Goal: Navigation & Orientation: Find specific page/section

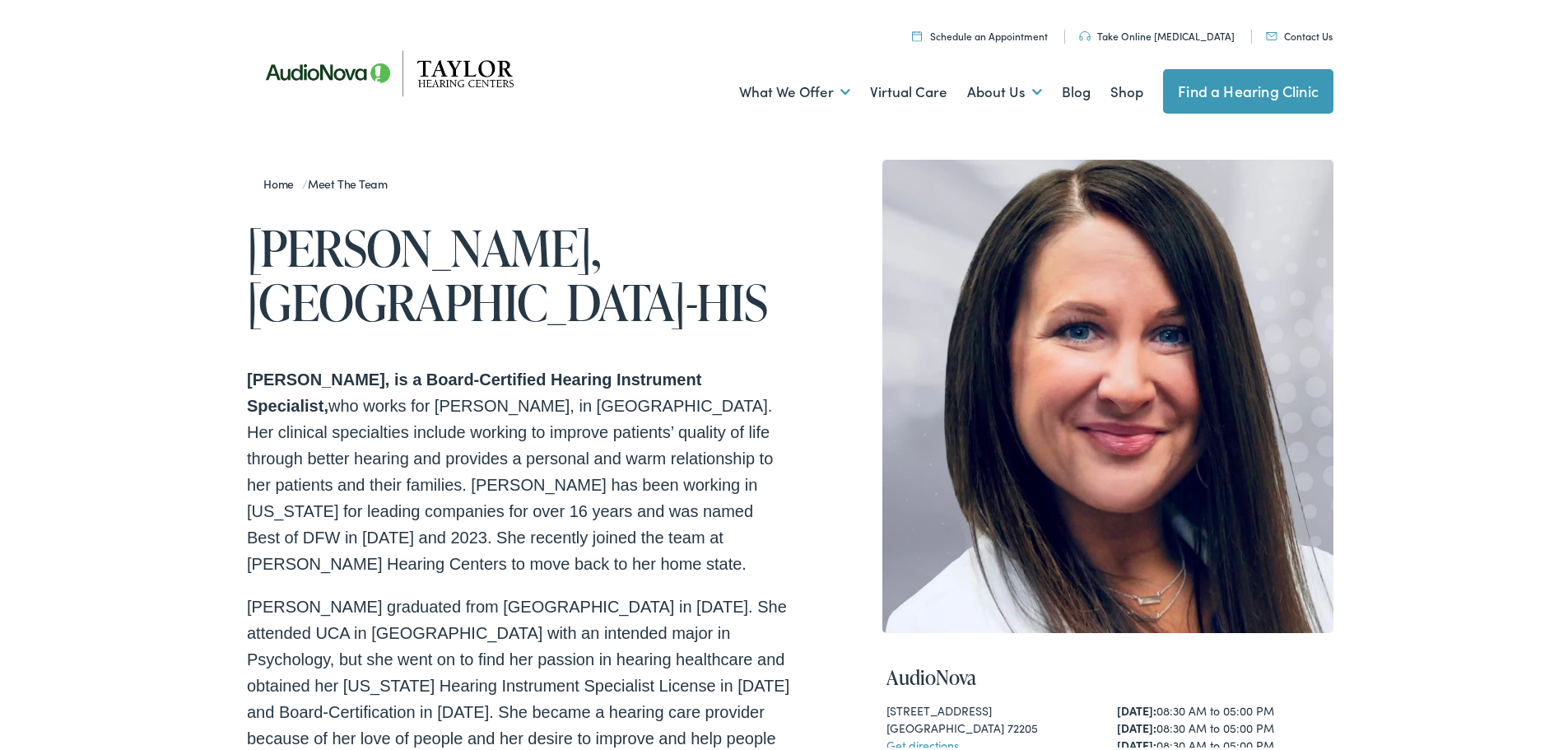
click at [448, 76] on img at bounding box center [395, 69] width 296 height 105
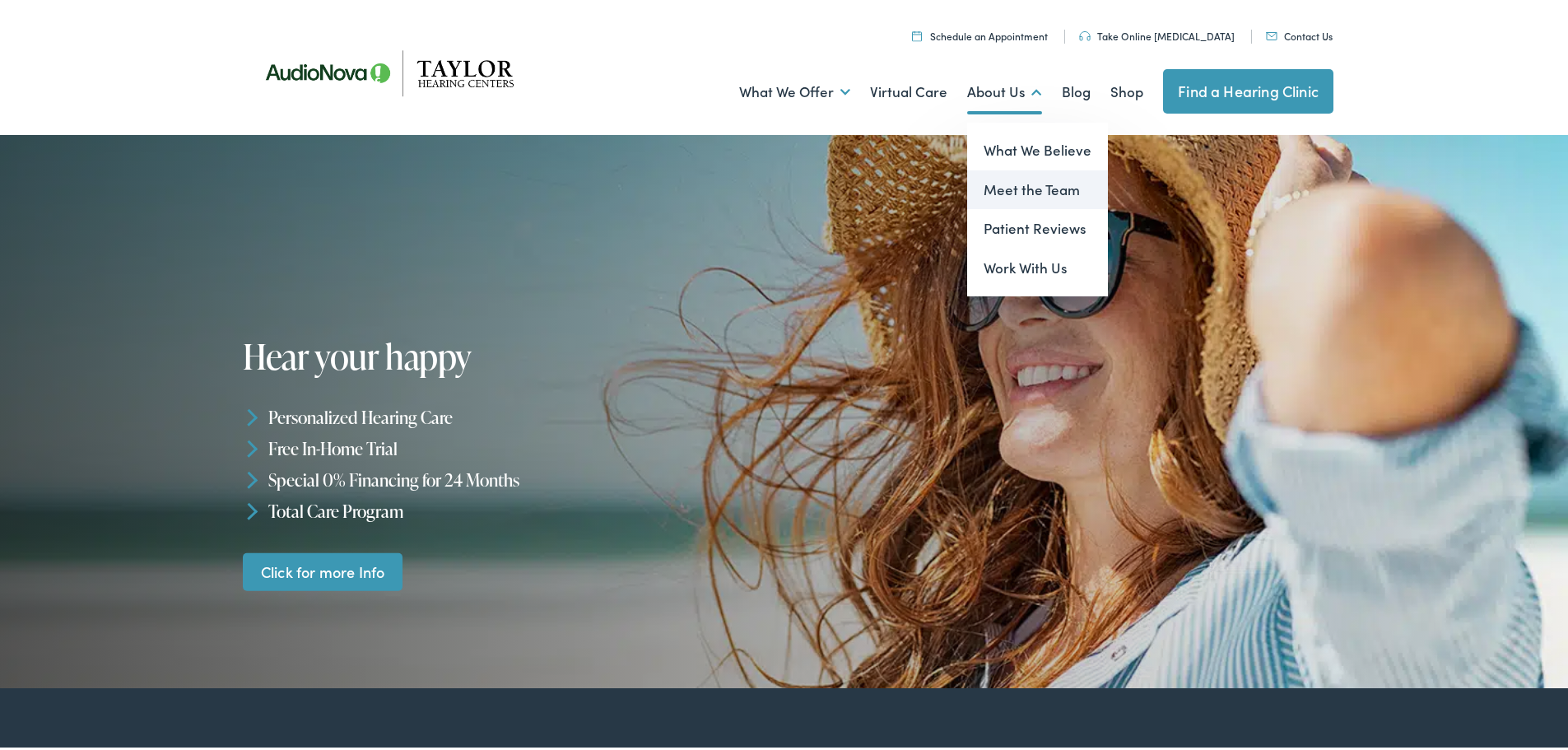
click at [1003, 187] on link "Meet the Team" at bounding box center [1038, 187] width 141 height 40
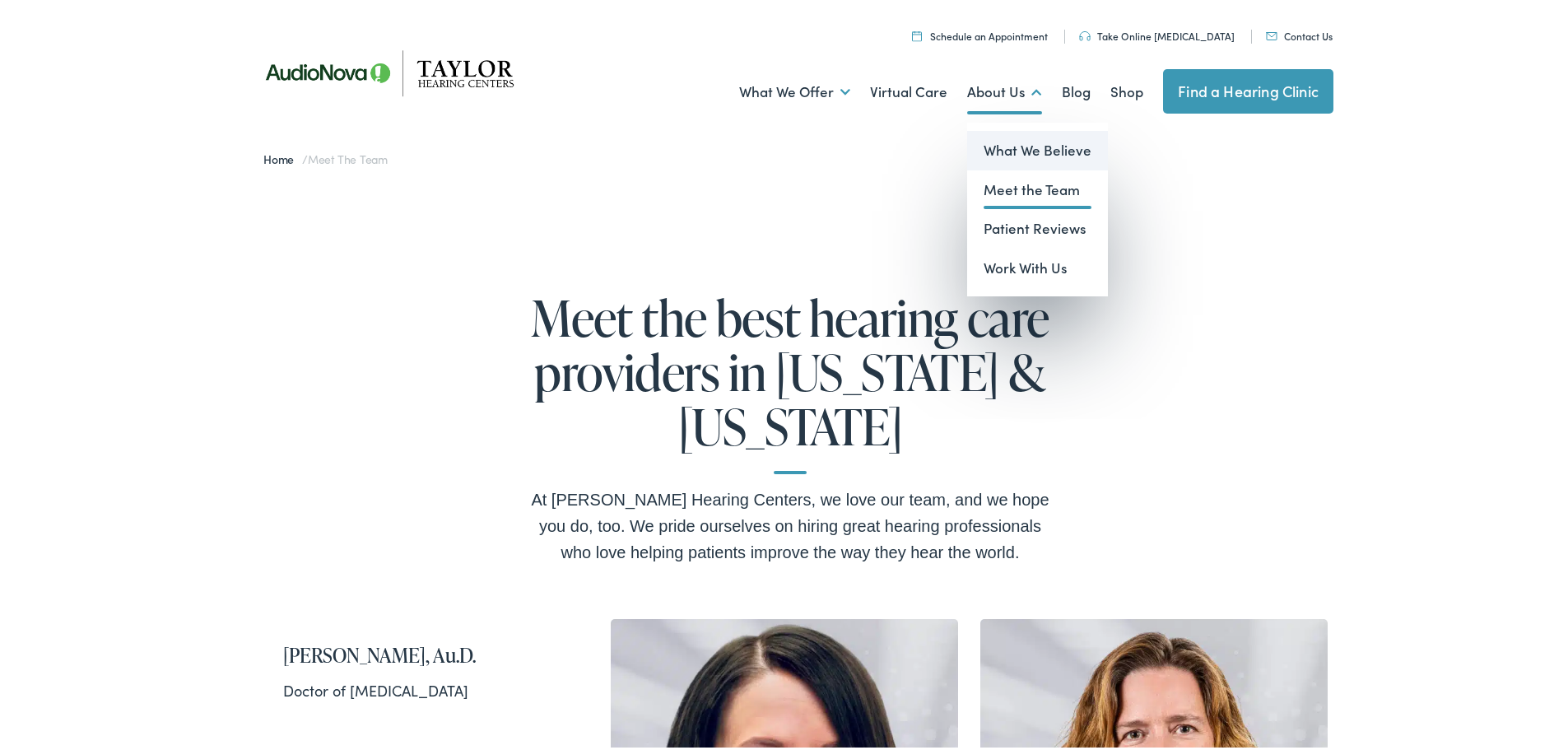
click at [1008, 140] on link "What We Believe" at bounding box center [1038, 147] width 141 height 40
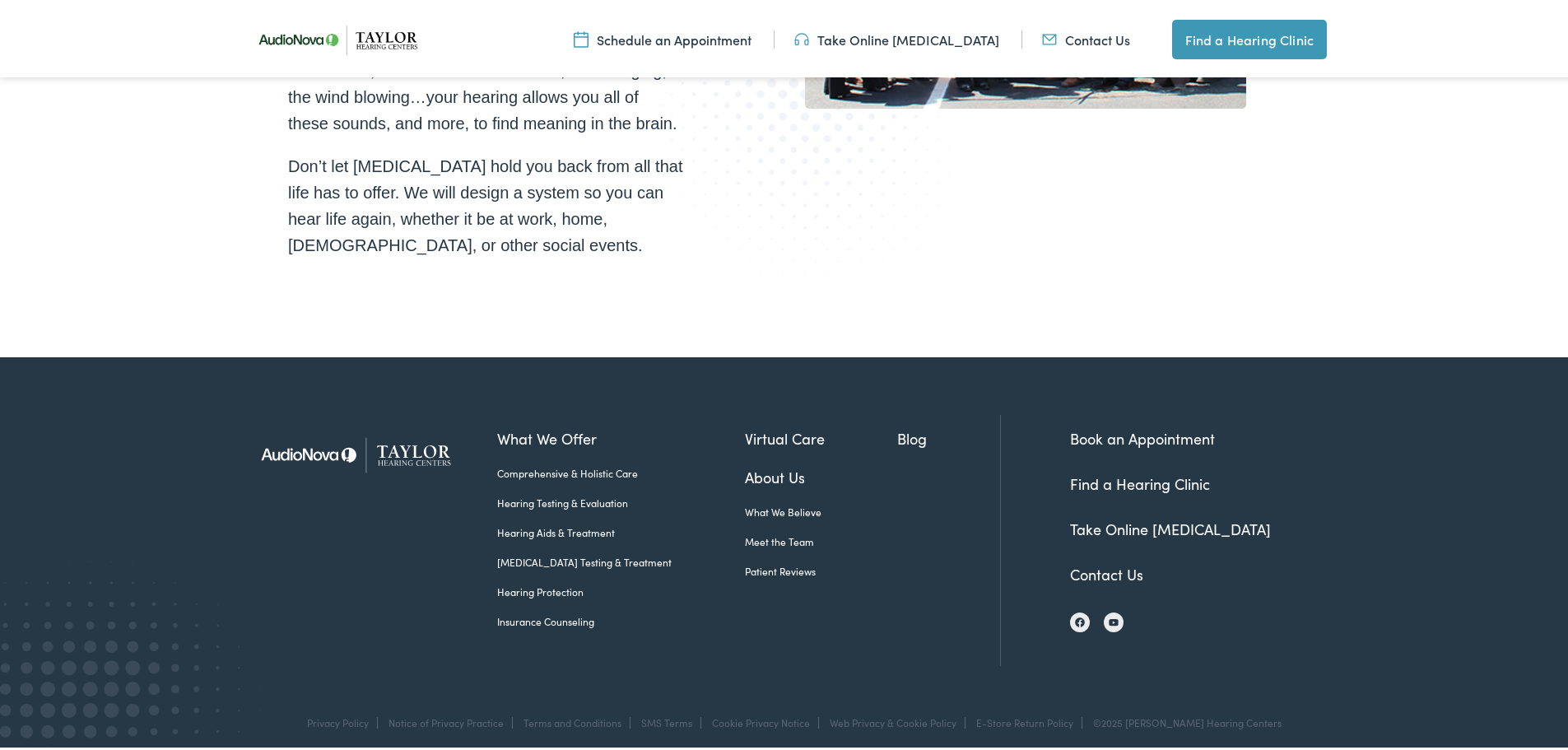
scroll to position [2928, 0]
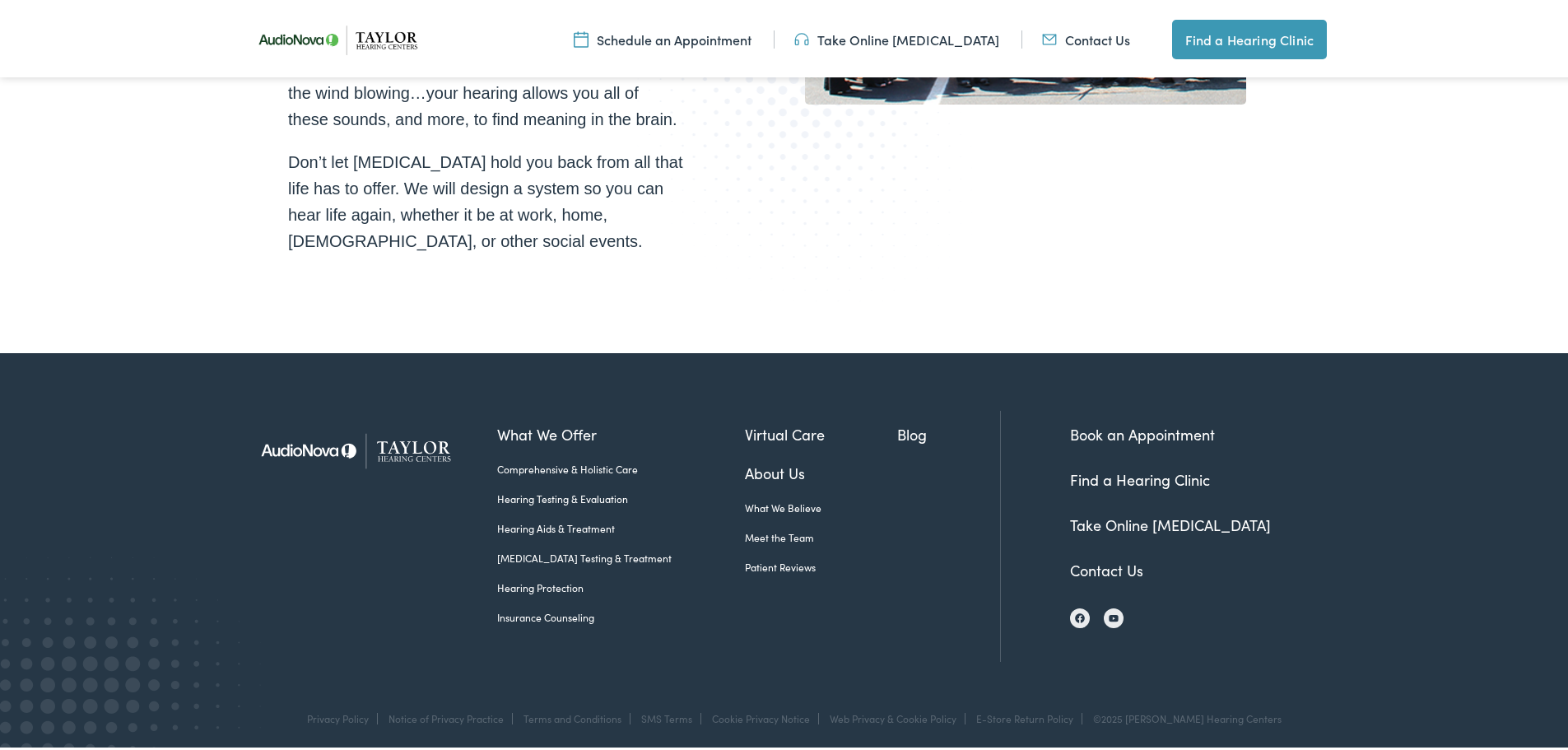
click at [745, 528] on link "Meet the Team" at bounding box center [821, 534] width 153 height 15
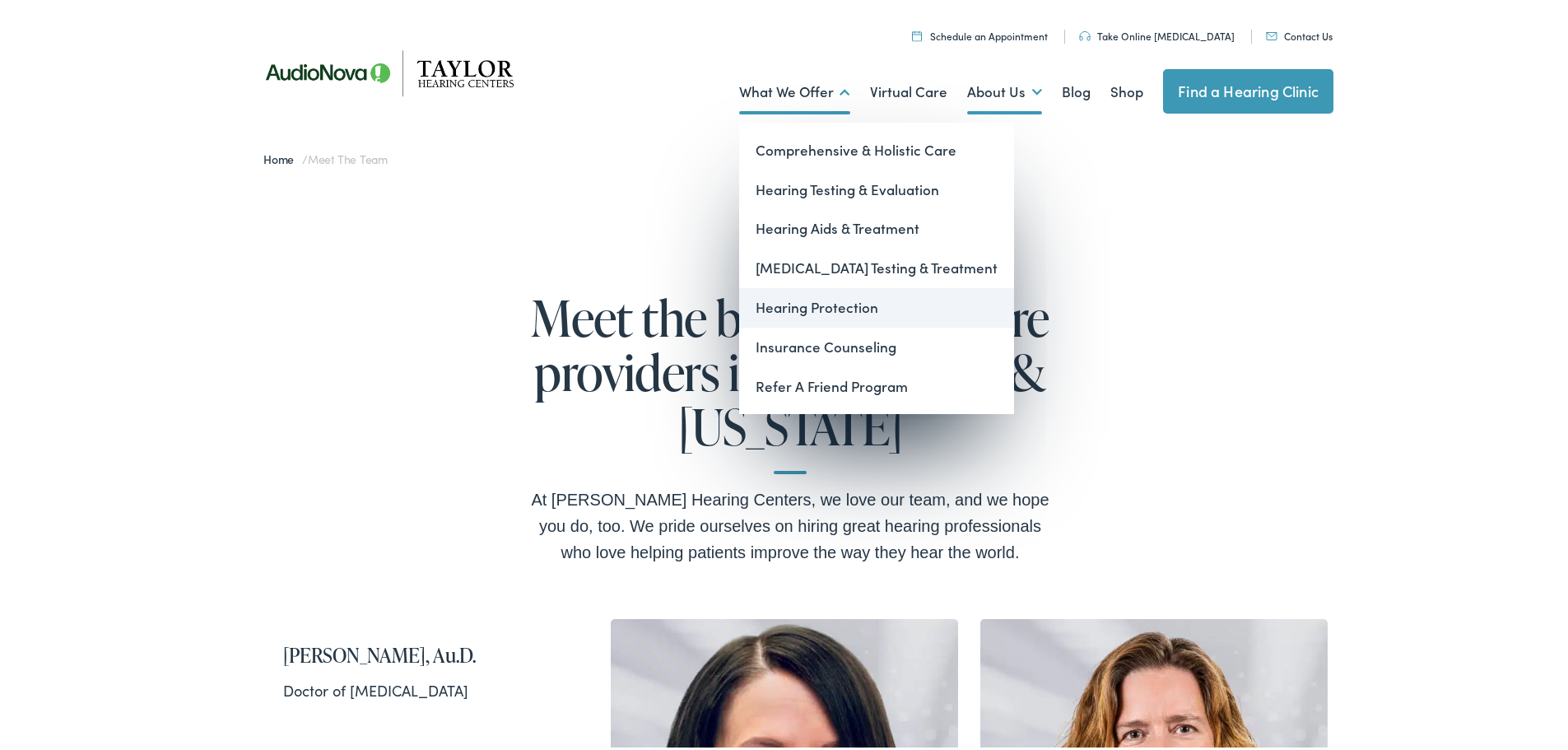
click at [829, 310] on link "Hearing Protection" at bounding box center [877, 304] width 275 height 40
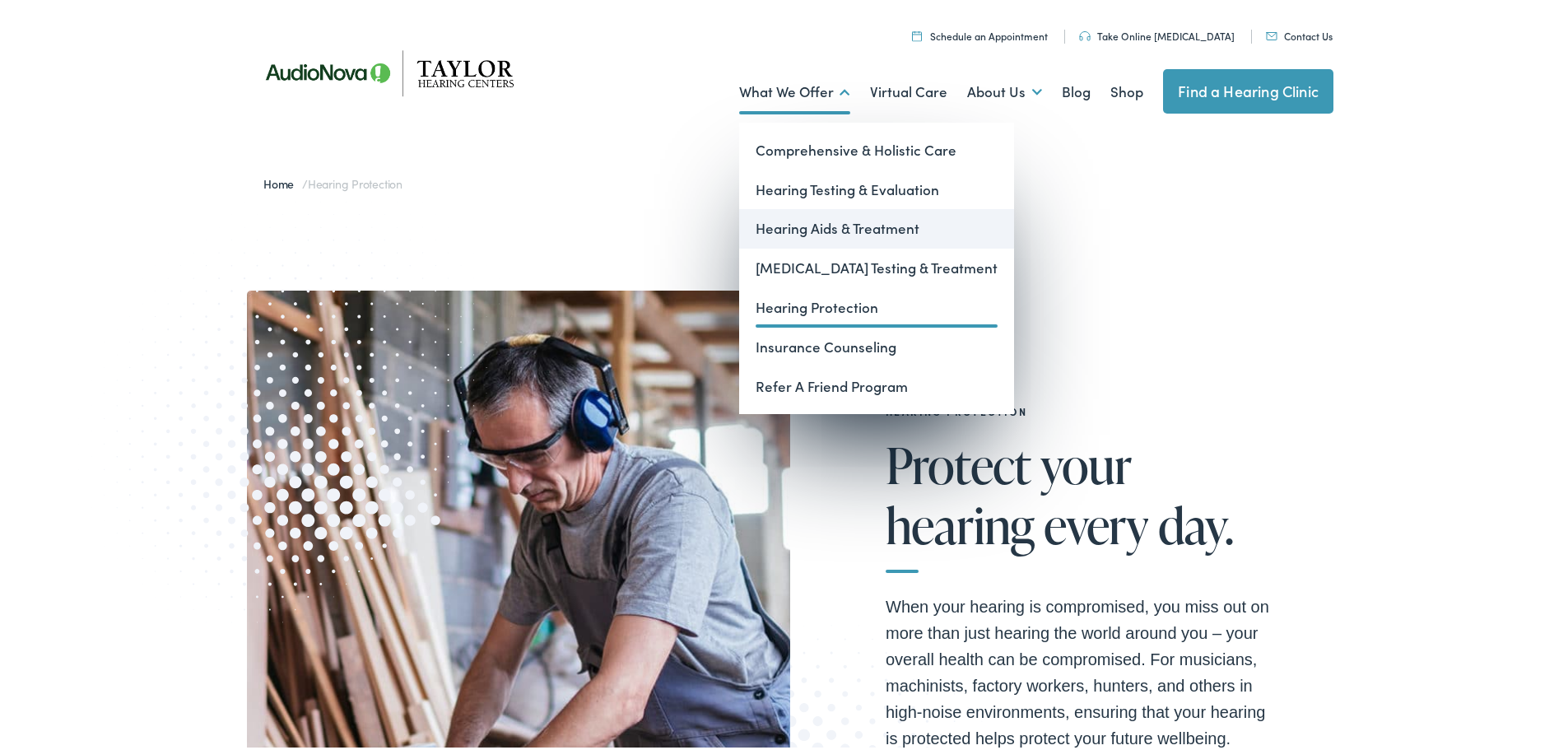
click at [772, 224] on link "Hearing Aids & Treatment" at bounding box center [877, 226] width 275 height 40
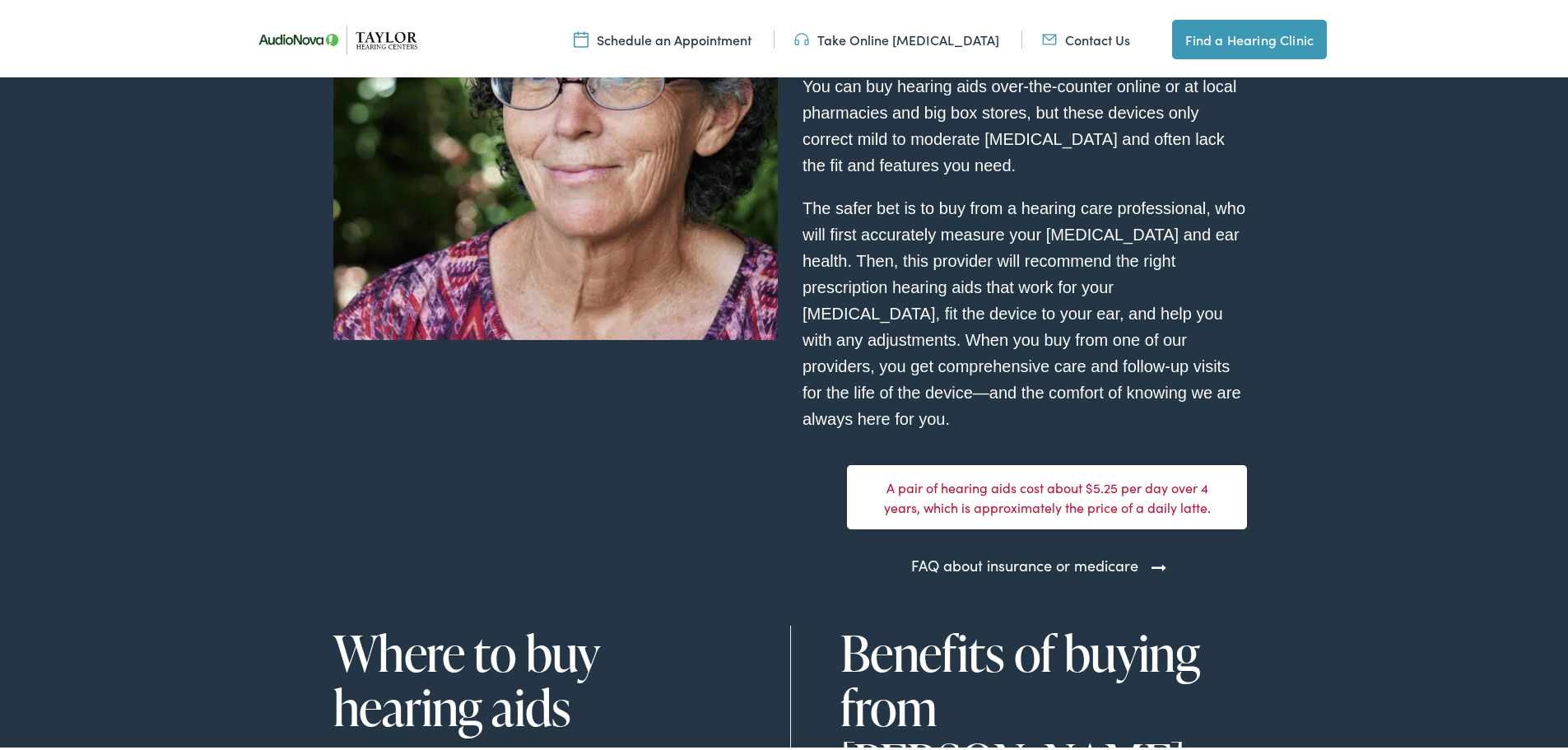
scroll to position [4443, 0]
